Goal: Task Accomplishment & Management: Manage account settings

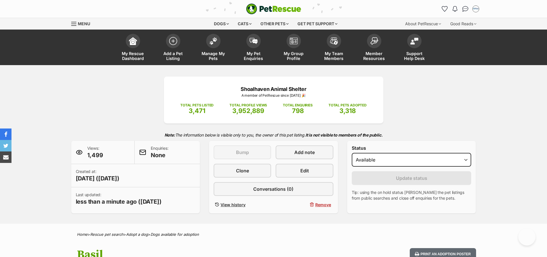
select select "active"
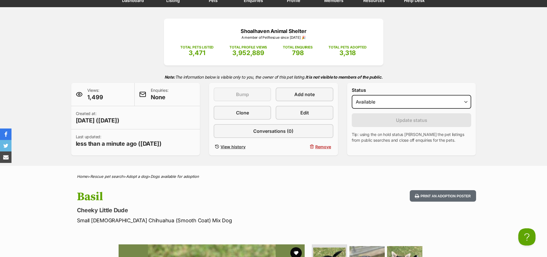
scroll to position [57, 0]
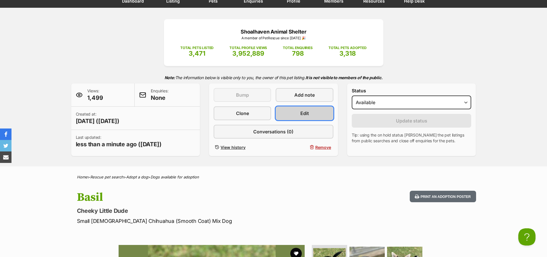
click at [312, 116] on link "Edit" at bounding box center [304, 114] width 57 height 14
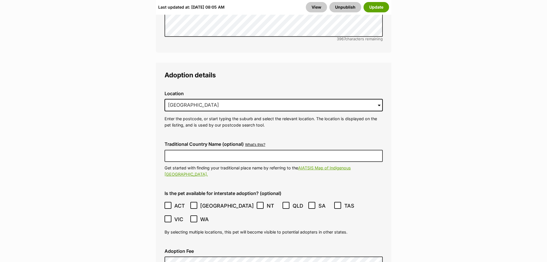
scroll to position [1609, 0]
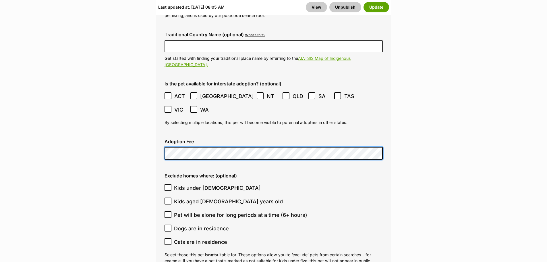
scroll to position [1724, 0]
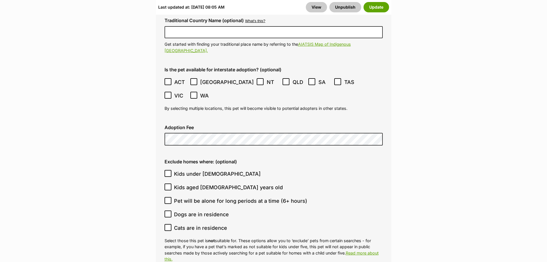
click at [166, 212] on icon at bounding box center [168, 214] width 4 height 4
click at [166, 210] on input "Dogs are in residence" at bounding box center [168, 213] width 7 height 7
checkbox input "true"
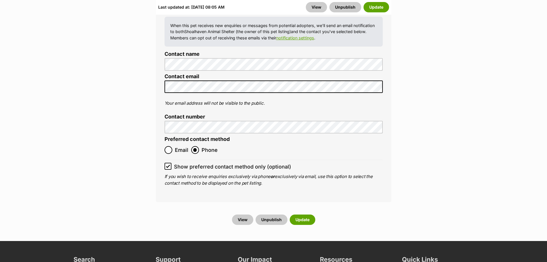
scroll to position [2500, 0]
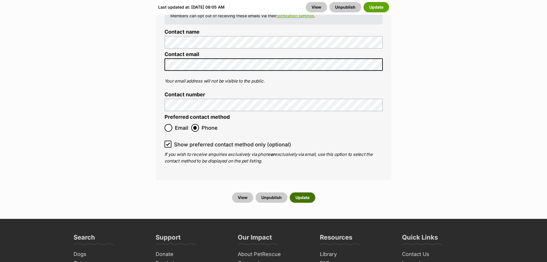
click at [301, 192] on button "Update" at bounding box center [303, 197] width 26 height 10
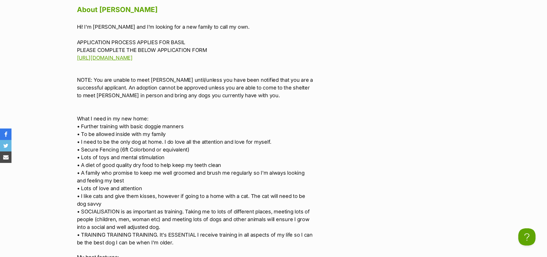
scroll to position [661, 0]
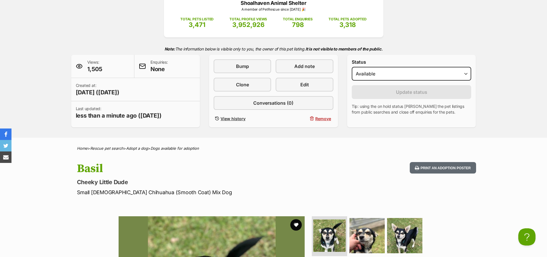
scroll to position [0, 0]
